Goal: Information Seeking & Learning: Learn about a topic

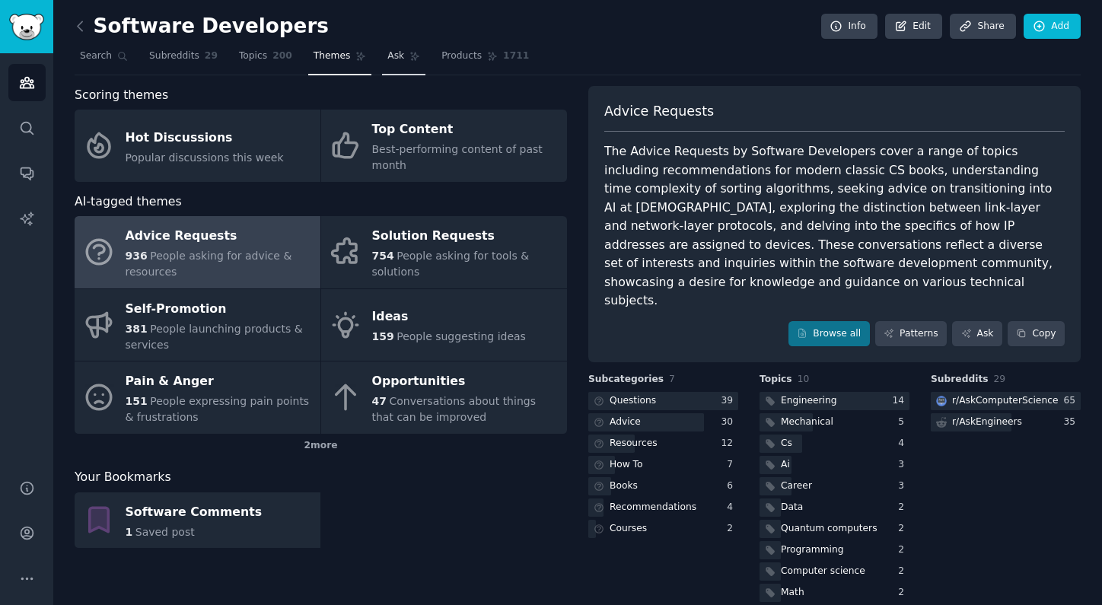
click at [392, 68] on link "Ask" at bounding box center [403, 59] width 43 height 31
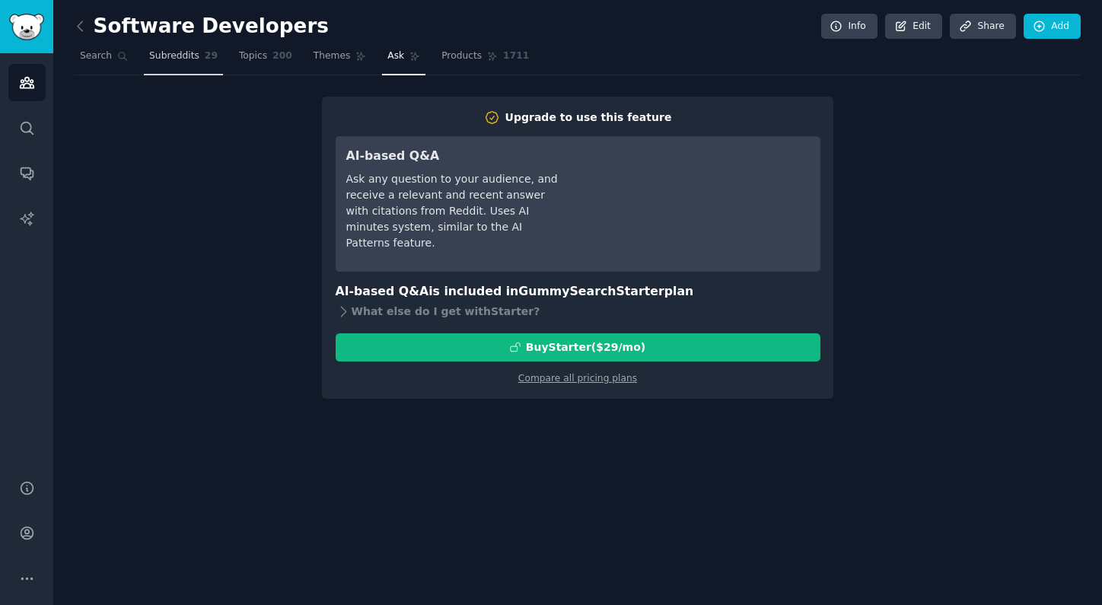
click at [453, 65] on link "Products 1711" at bounding box center [485, 59] width 98 height 31
click at [215, 58] on link "Subreddits 29" at bounding box center [183, 59] width 79 height 31
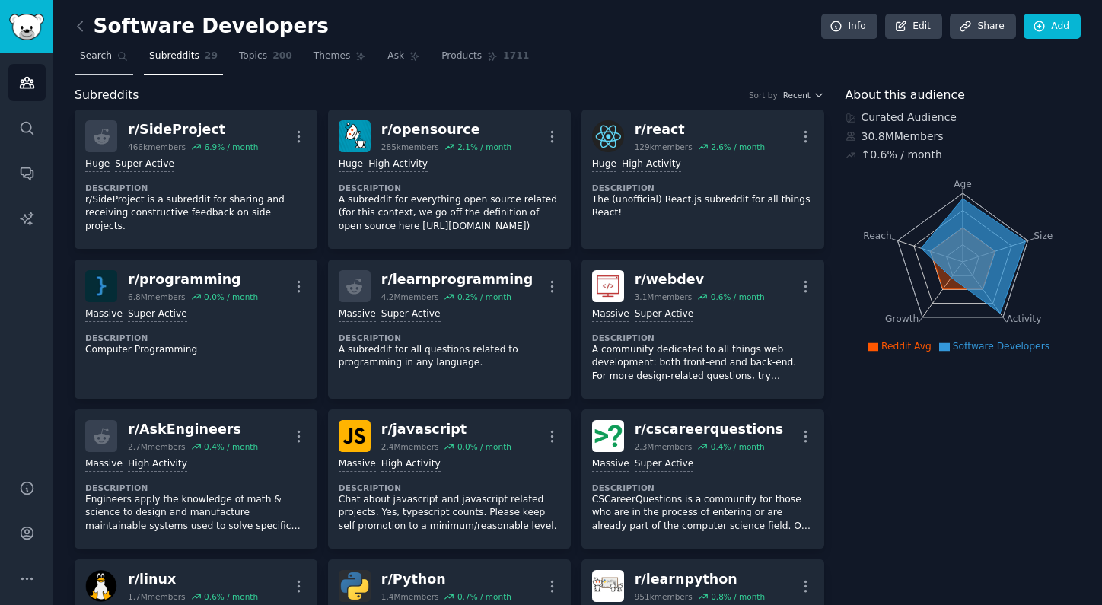
click at [99, 53] on span "Search" at bounding box center [96, 56] width 32 height 14
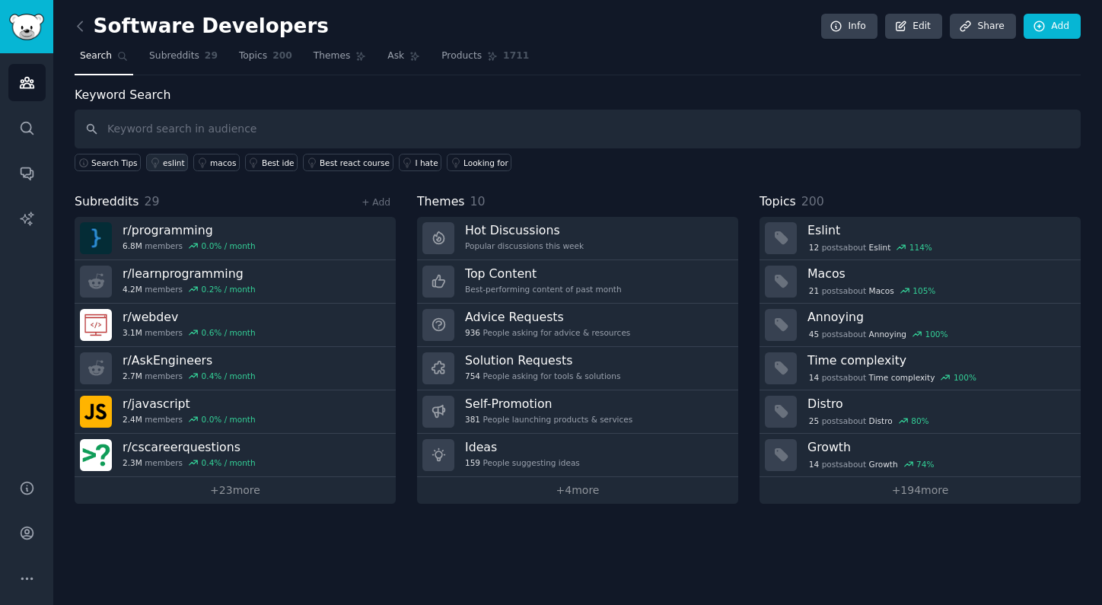
click at [169, 163] on div "eslint" at bounding box center [174, 163] width 22 height 11
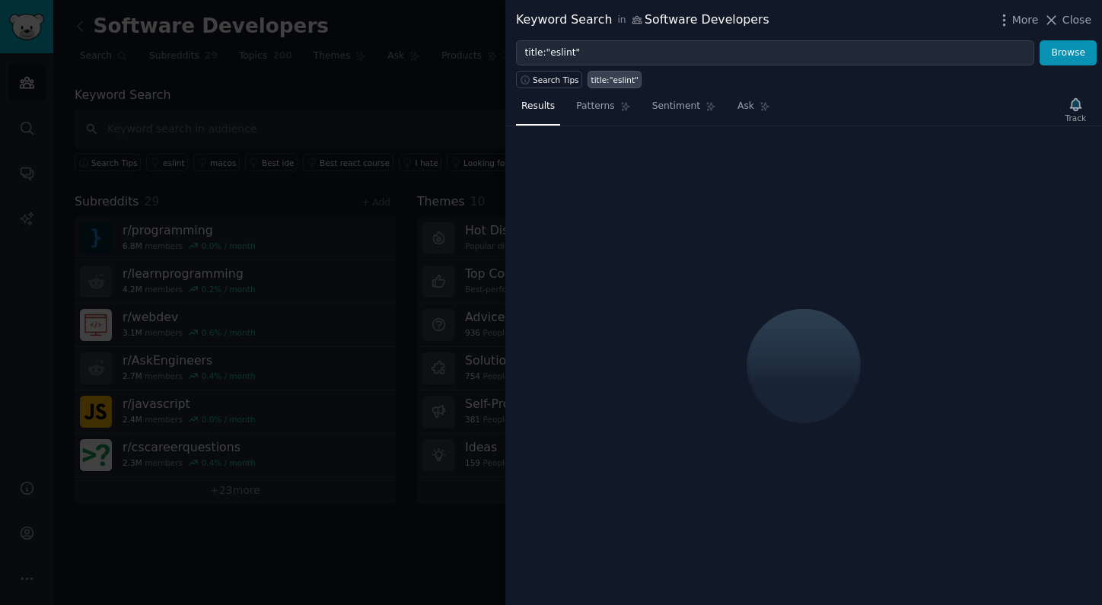
click at [234, 172] on div at bounding box center [551, 302] width 1102 height 605
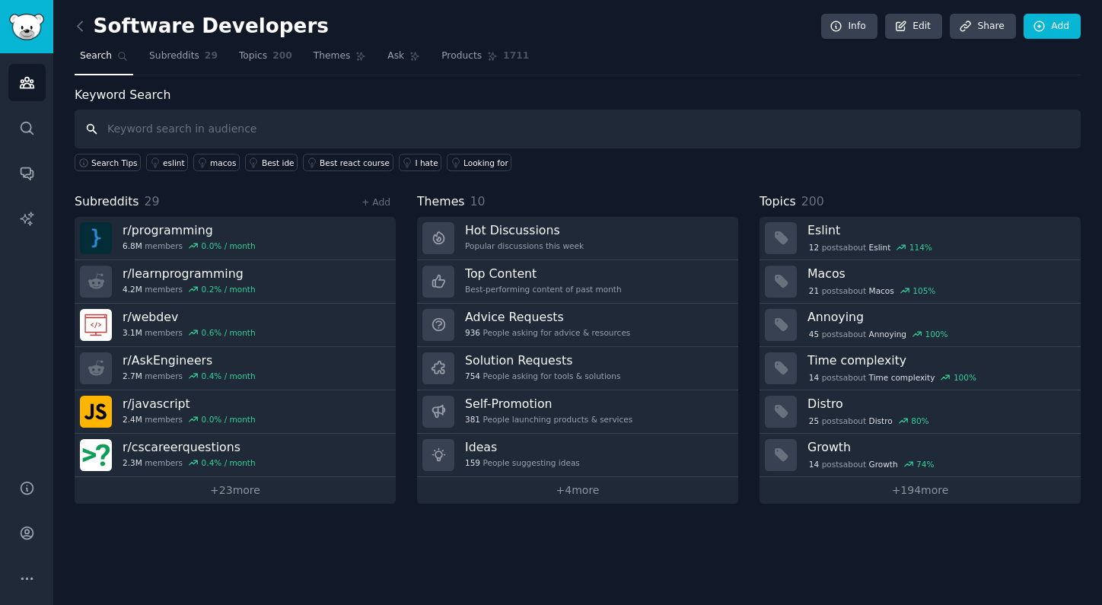
click at [152, 128] on input "text" at bounding box center [578, 129] width 1006 height 39
